Goal: Transaction & Acquisition: Purchase product/service

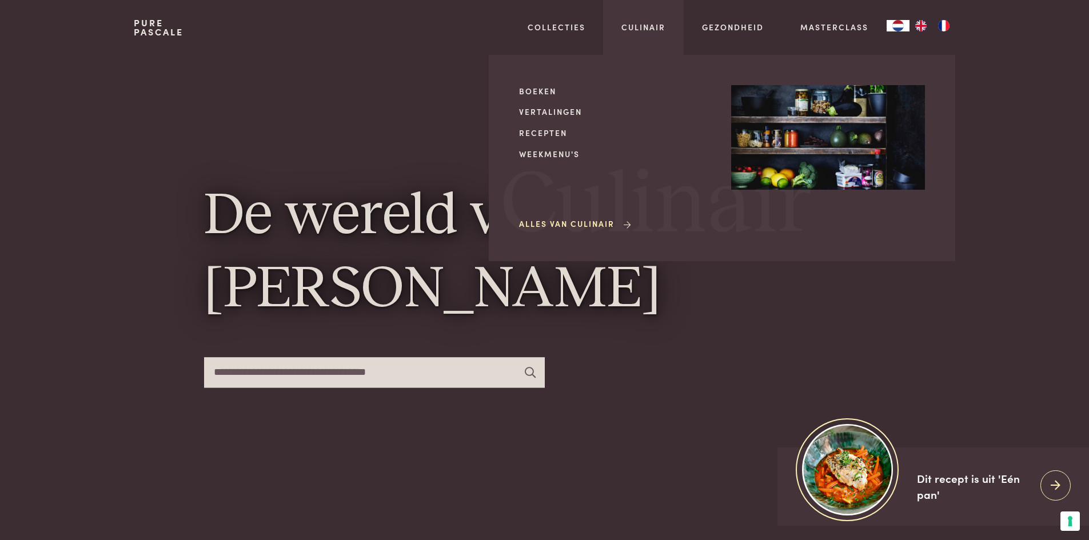
drag, startPoint x: 545, startPoint y: 87, endPoint x: 557, endPoint y: 99, distance: 17.8
click at [545, 87] on link "Boeken" at bounding box center [616, 91] width 194 height 12
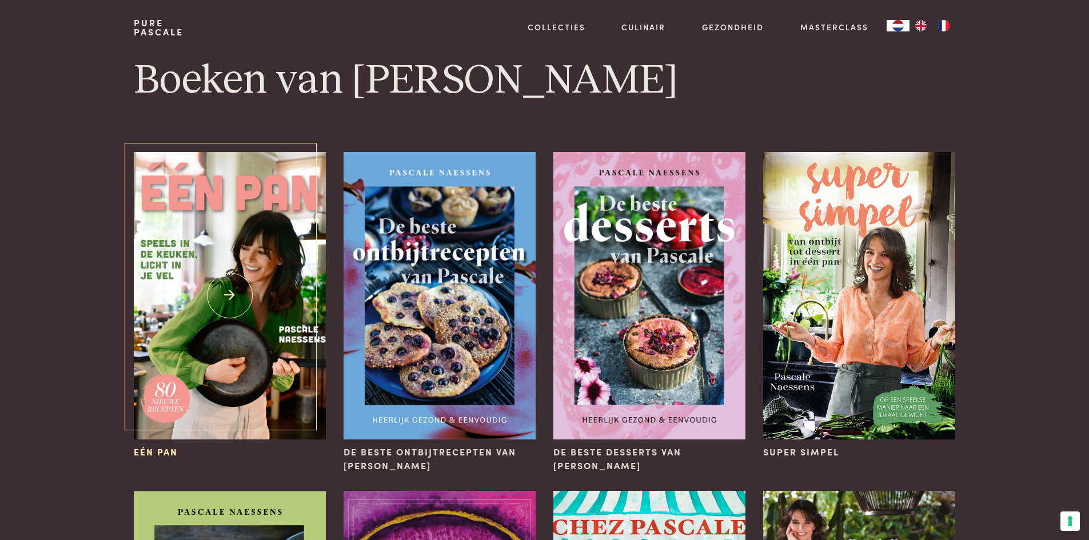
click at [261, 308] on img at bounding box center [229, 296] width 191 height 288
